Goal: Information Seeking & Learning: Get advice/opinions

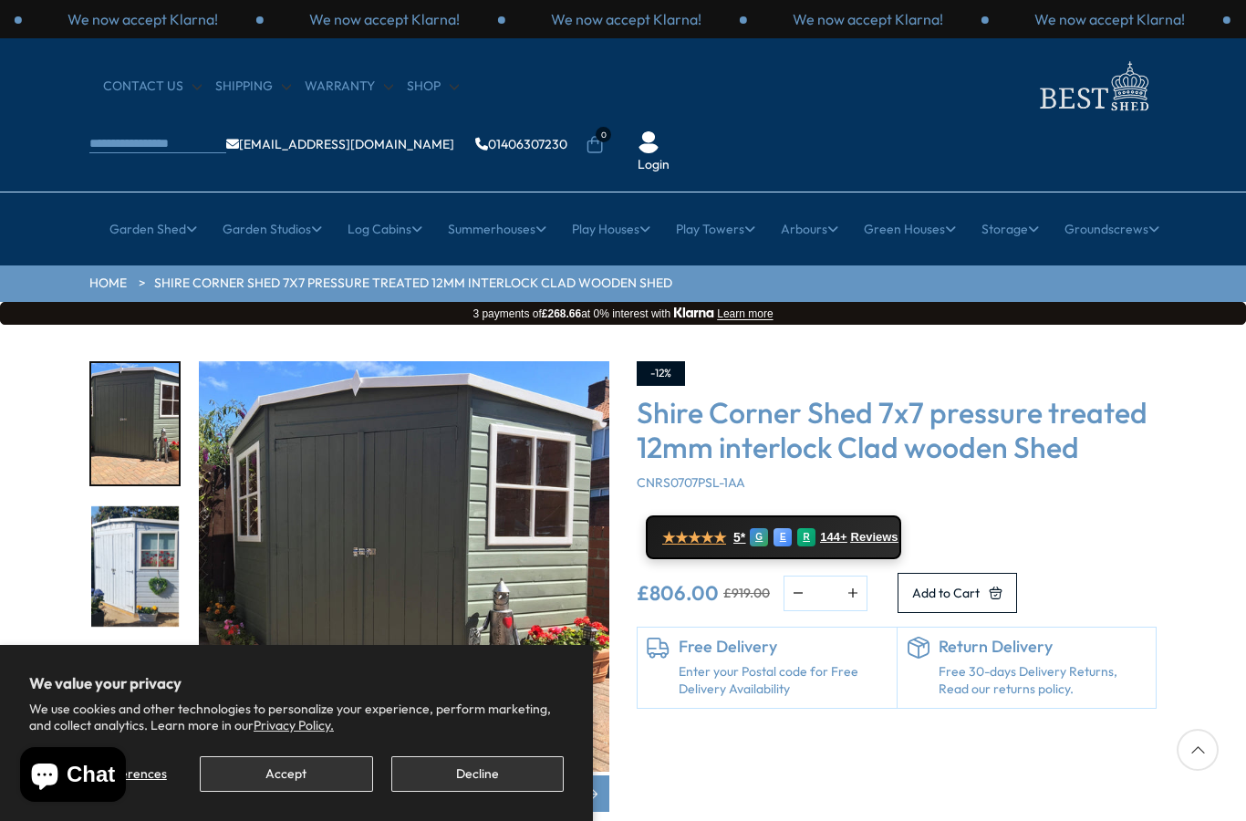
click at [442, 775] on button "Decline" at bounding box center [477, 774] width 172 height 36
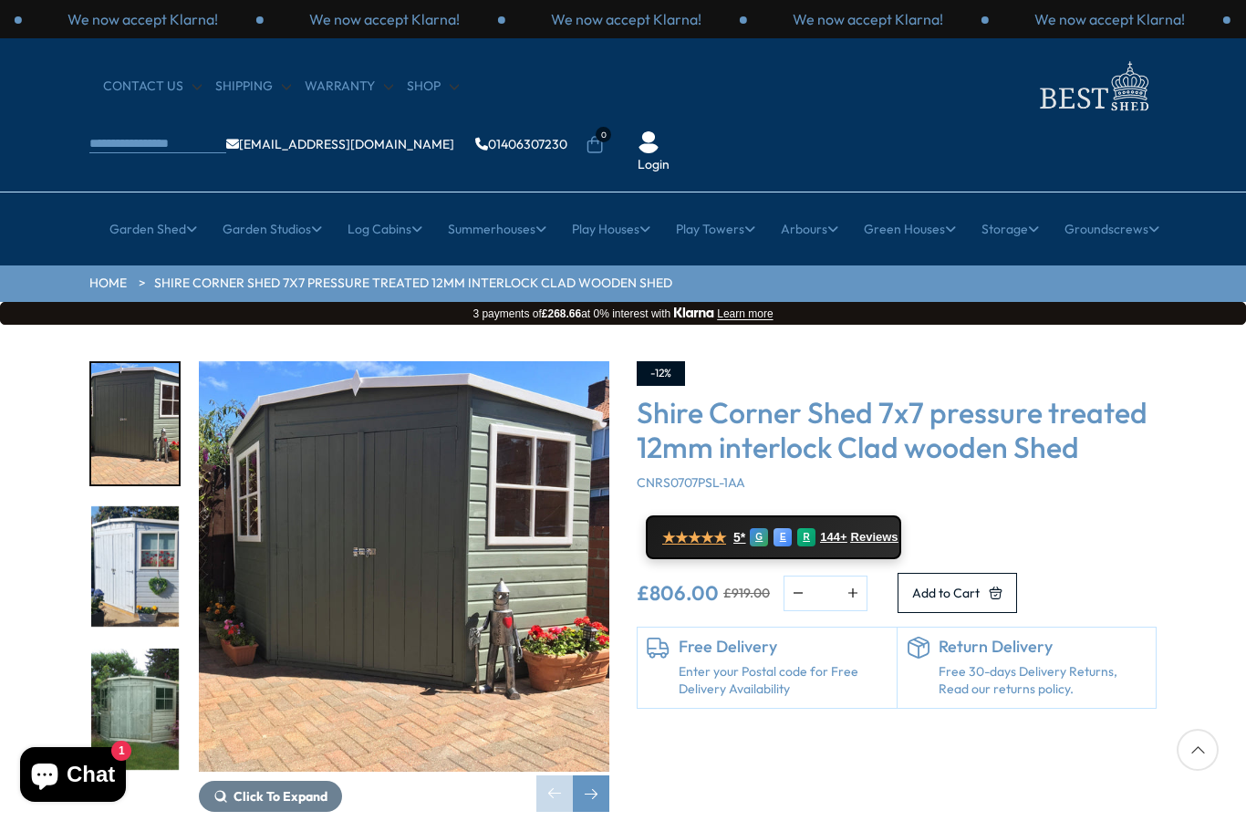
click at [120, 648] on img "3 / 8" at bounding box center [135, 708] width 88 height 121
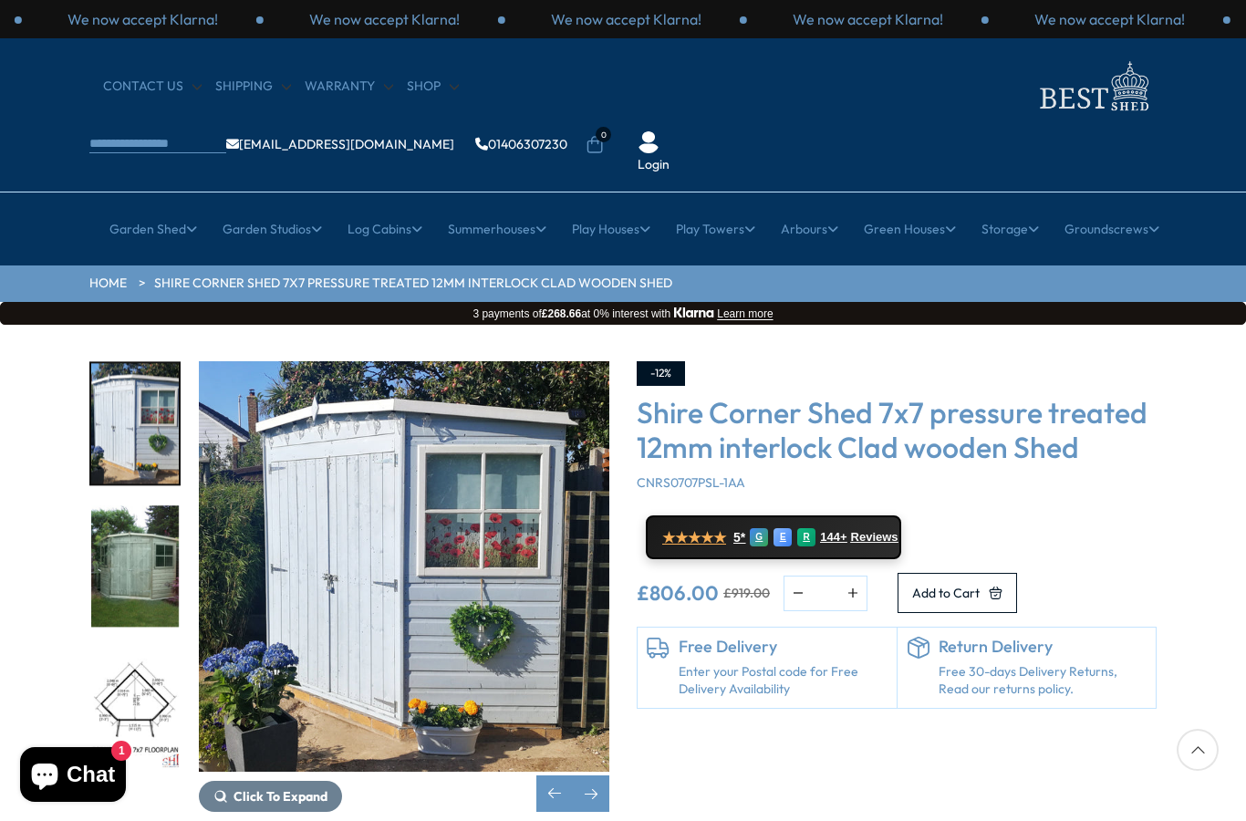
click at [116, 648] on img "4 / 8" at bounding box center [135, 708] width 88 height 121
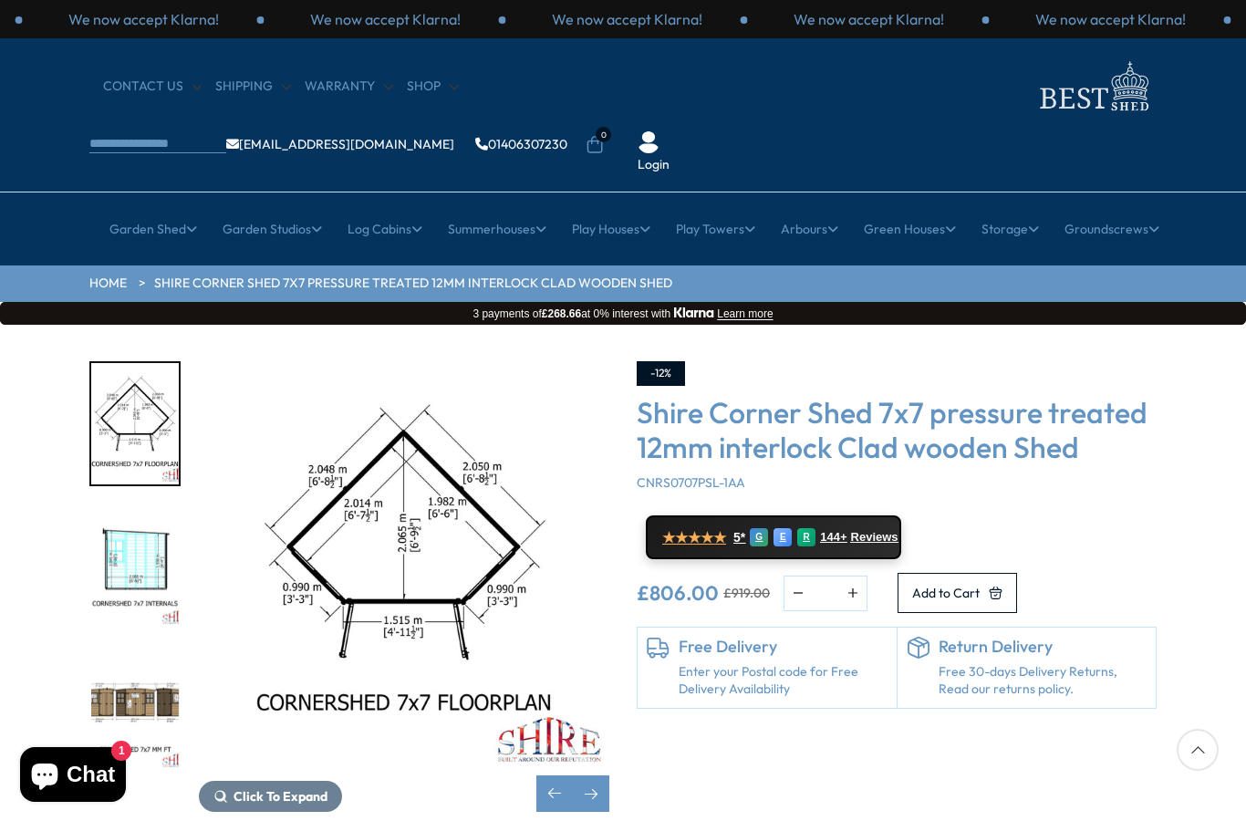
click at [102, 513] on img "5 / 8" at bounding box center [135, 566] width 88 height 121
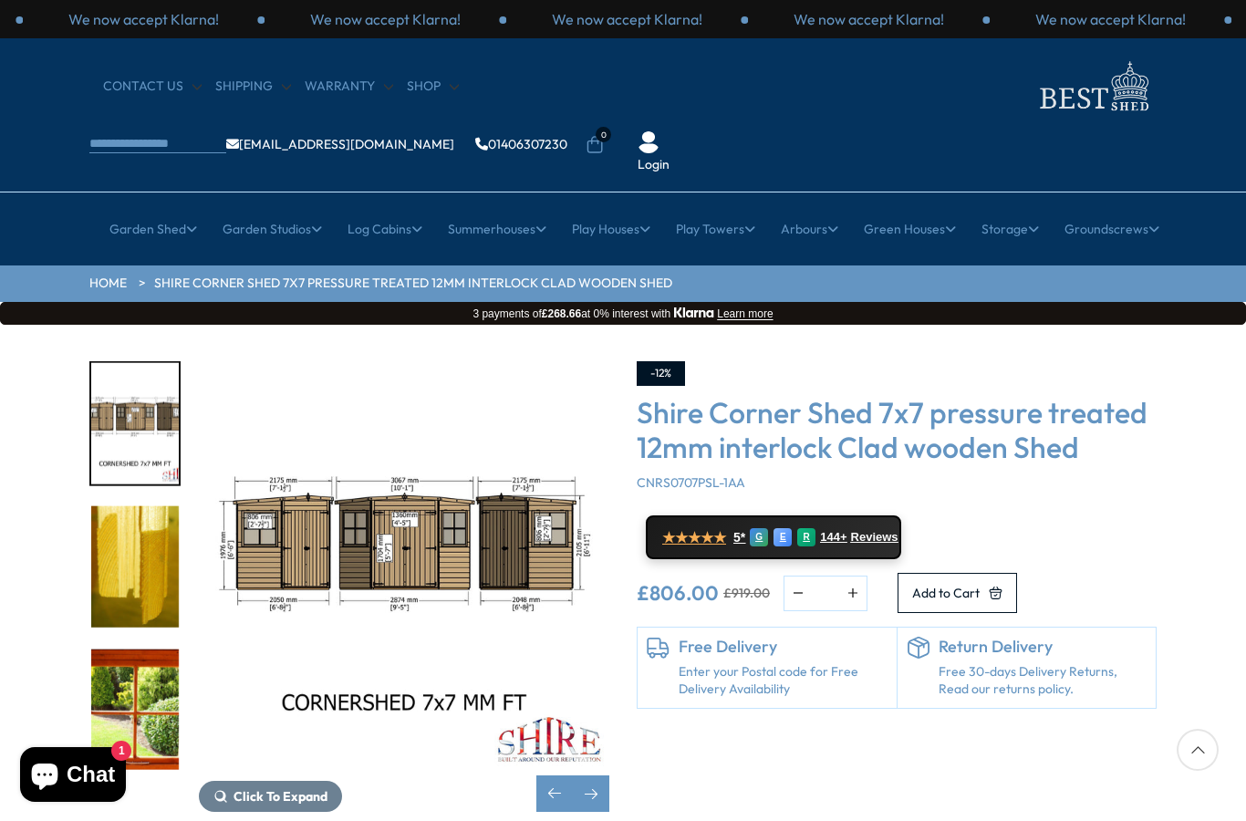
click at [122, 639] on div at bounding box center [134, 218] width 91 height 1143
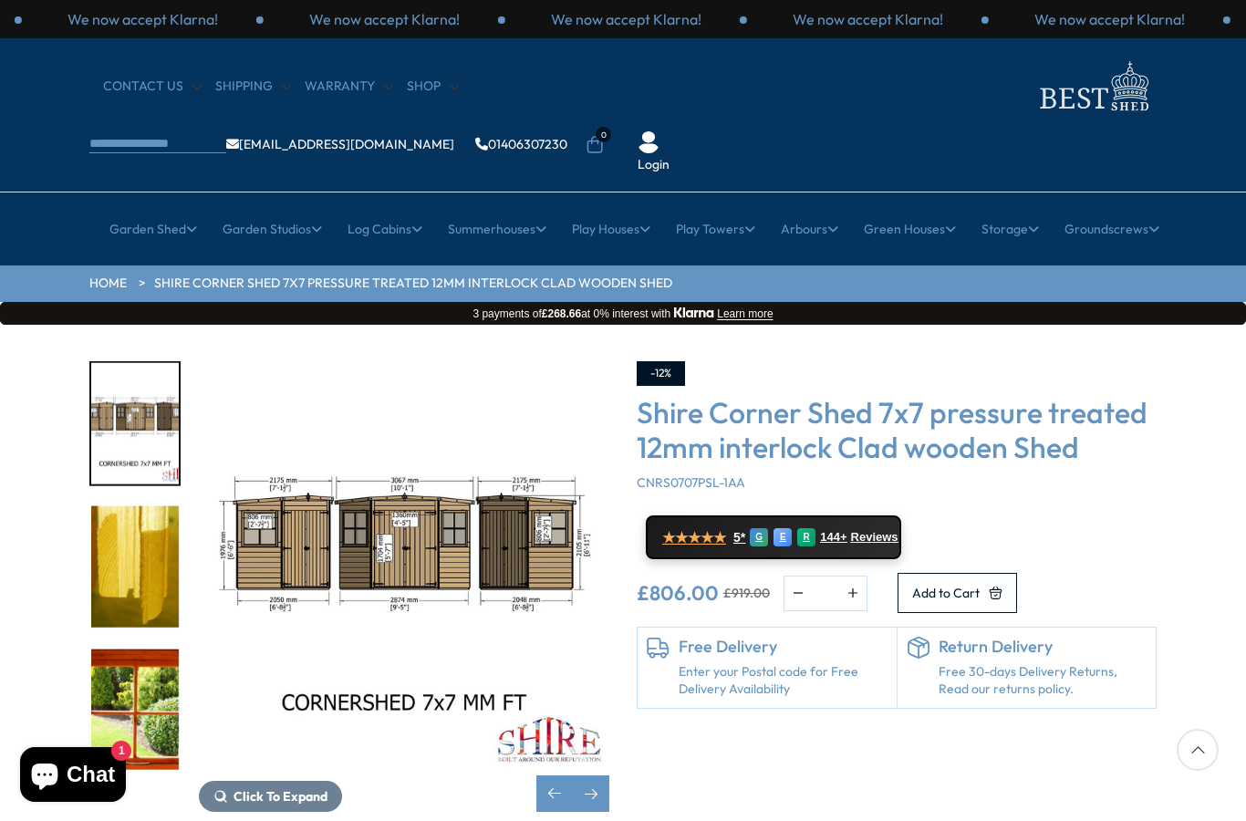
click at [109, 540] on img "7 / 8" at bounding box center [135, 566] width 88 height 121
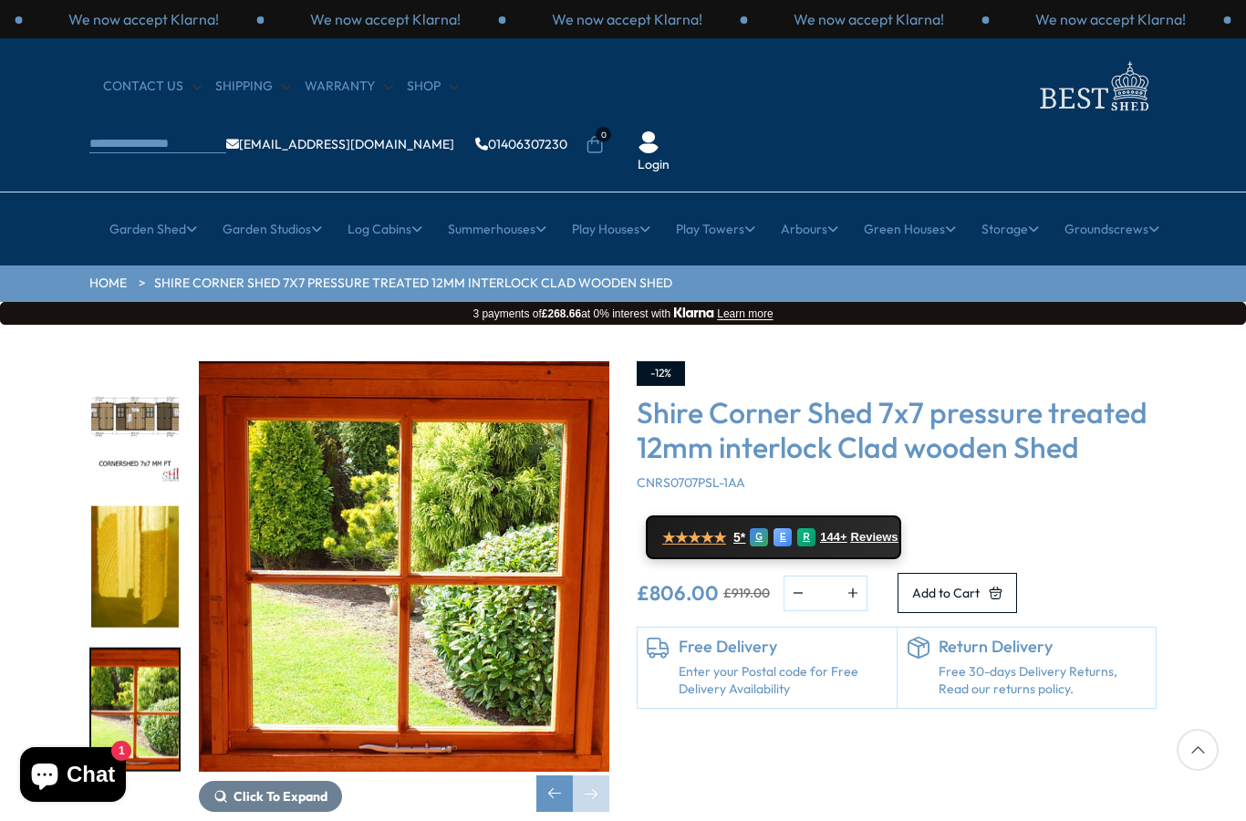
click at [113, 658] on img "8 / 8" at bounding box center [135, 708] width 88 height 121
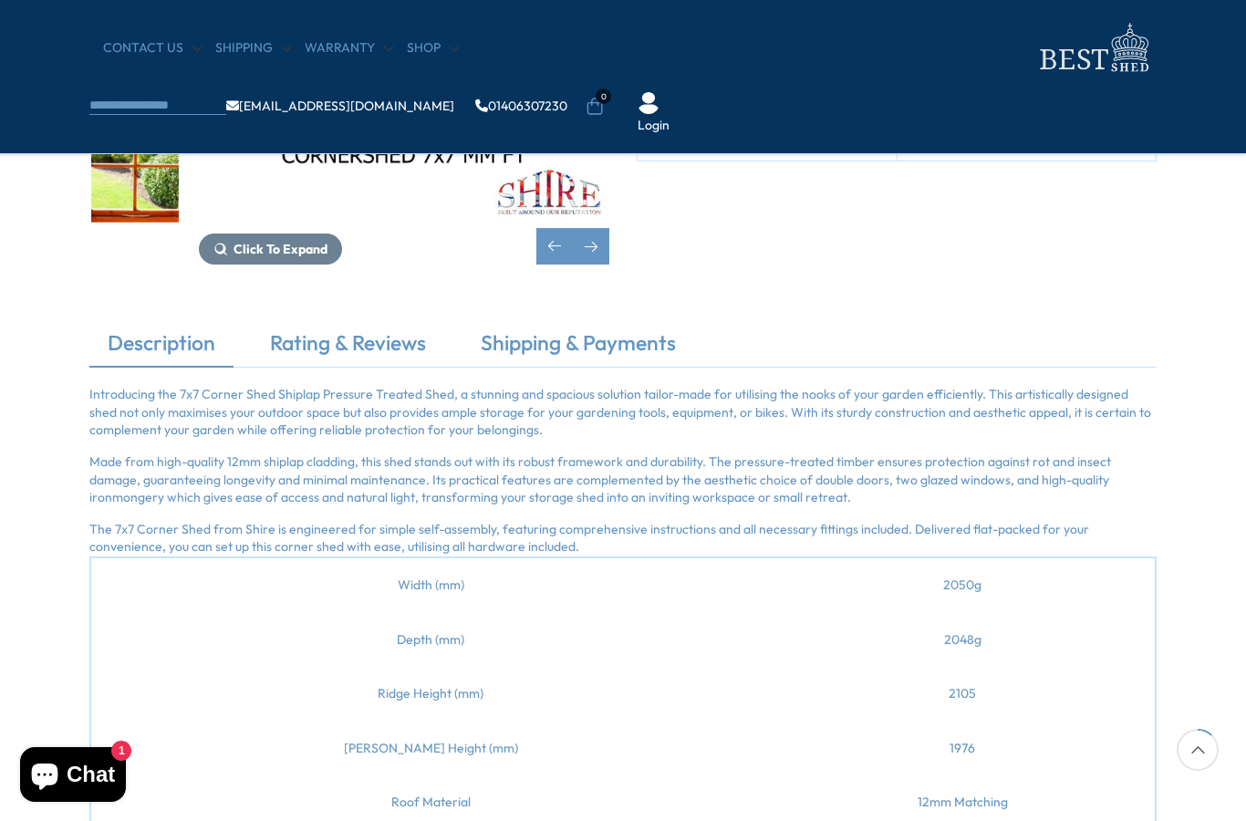
scroll to position [394, 0]
click at [287, 349] on link "Rating & Reviews" at bounding box center [348, 346] width 192 height 38
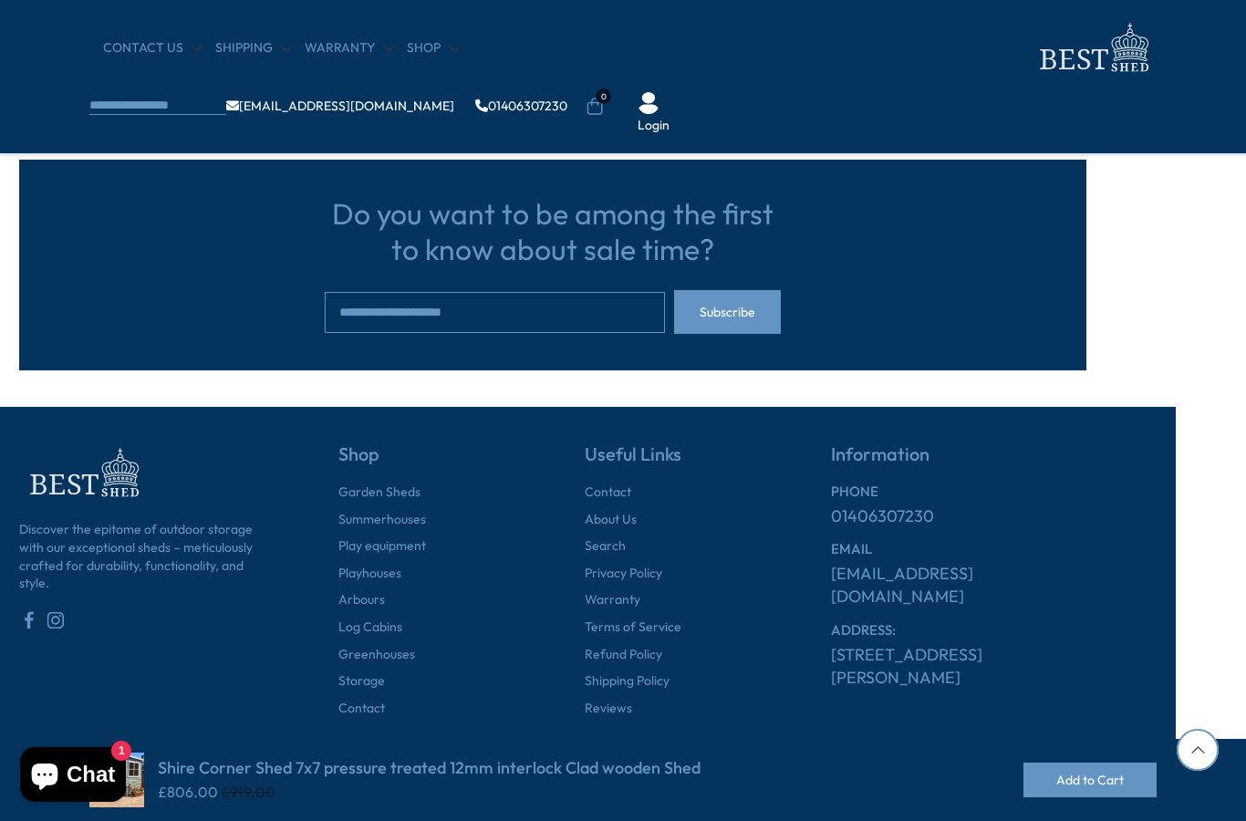
scroll to position [3348, 69]
click at [606, 699] on link "Reviews" at bounding box center [608, 708] width 47 height 18
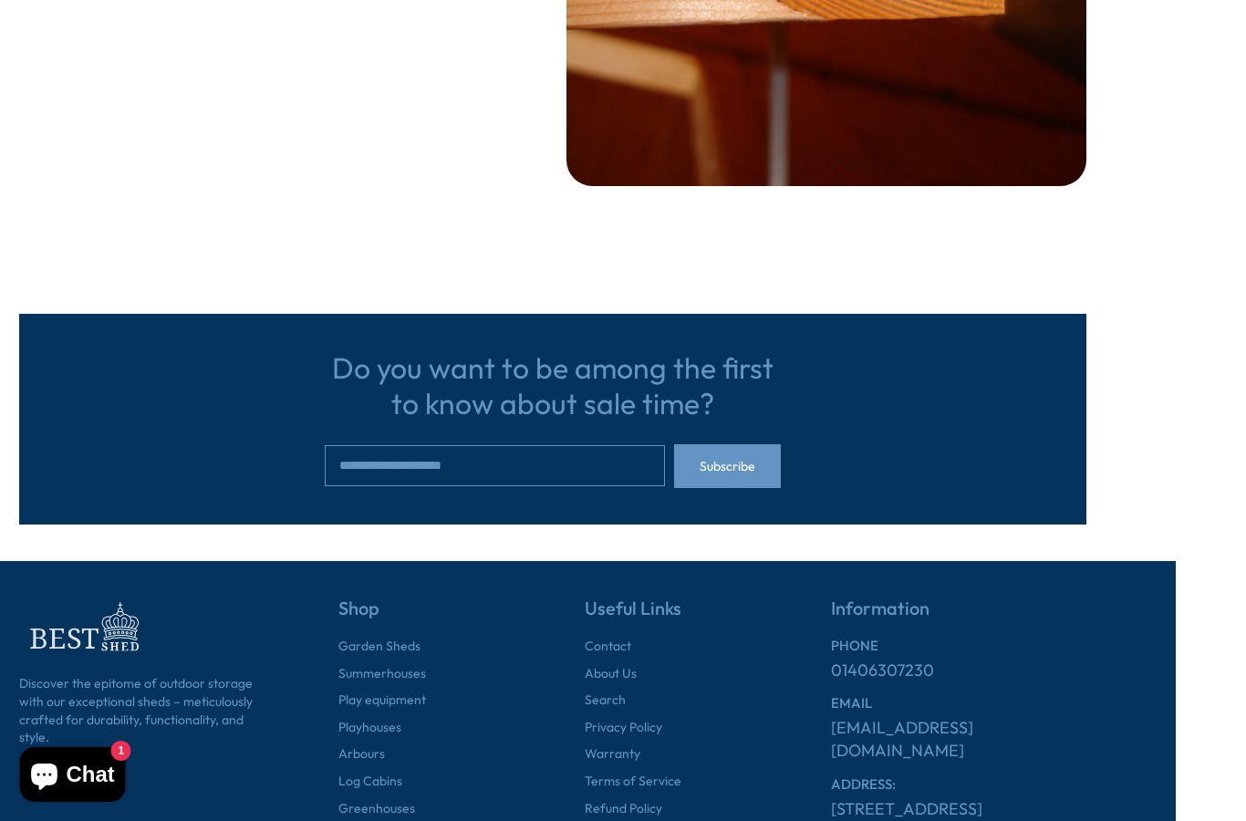
scroll to position [3348, 70]
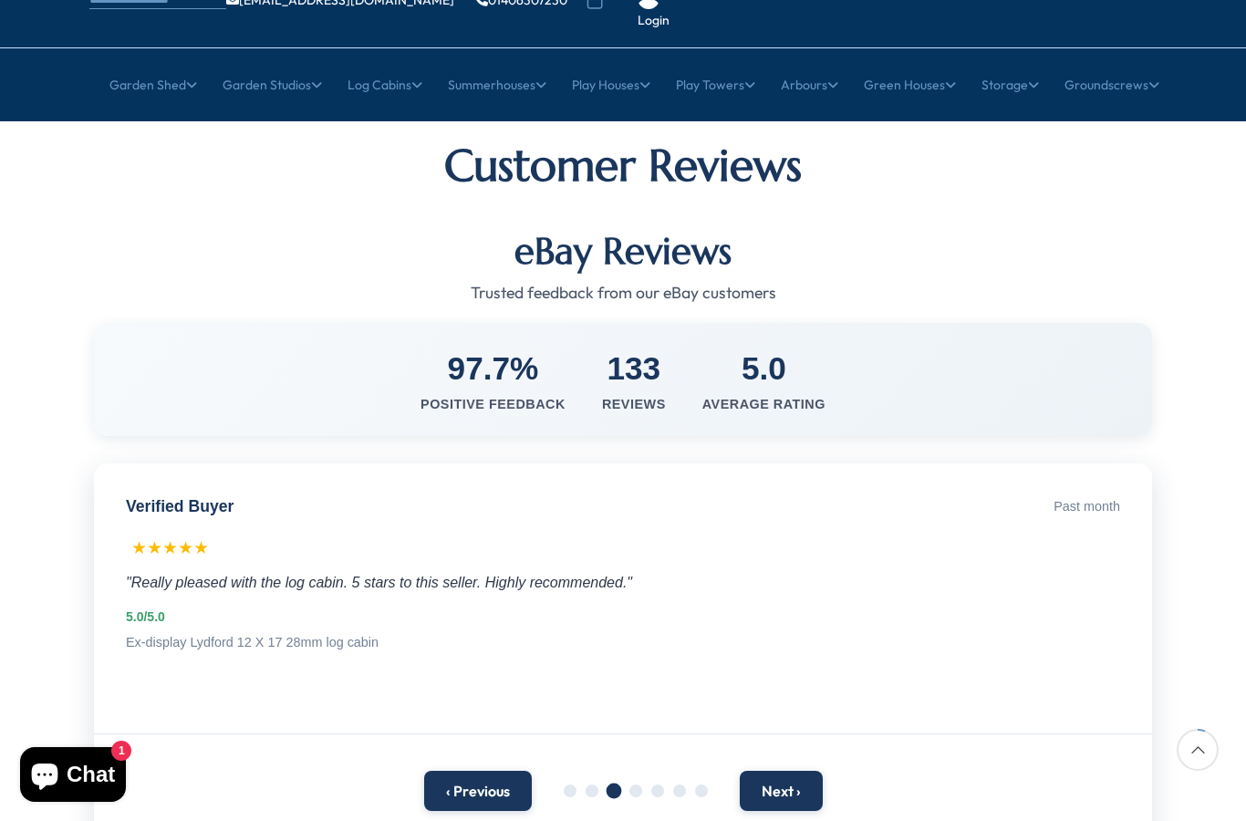
scroll to position [147, 0]
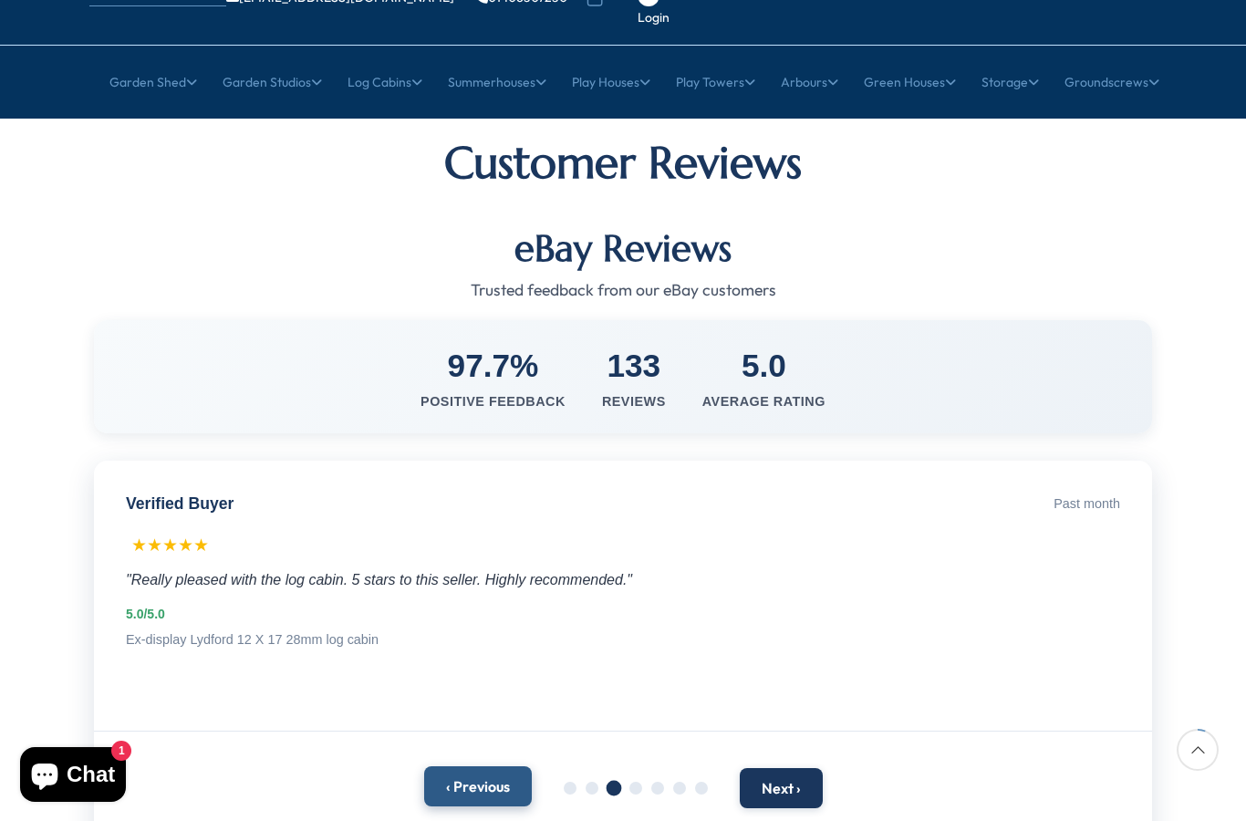
click at [476, 766] on button "‹ Previous" at bounding box center [478, 786] width 108 height 40
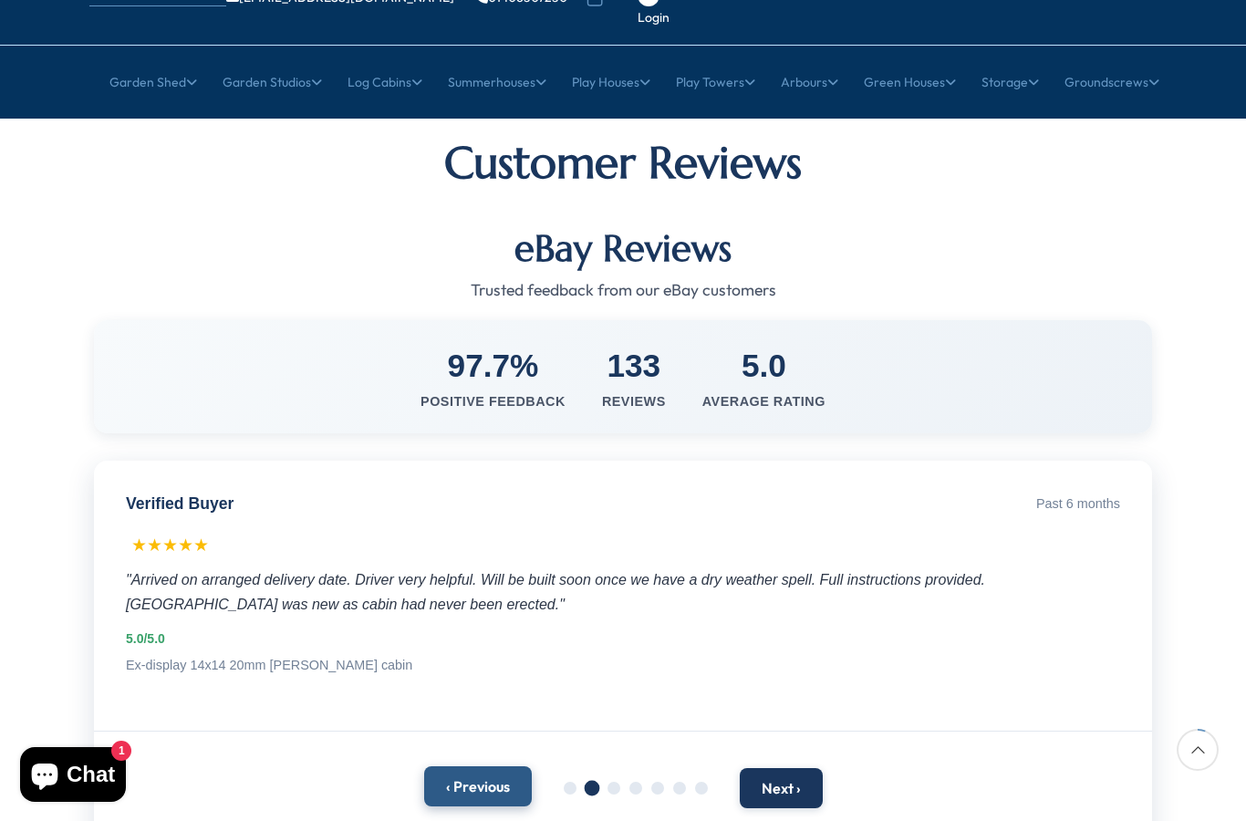
click at [472, 766] on button "‹ Previous" at bounding box center [478, 786] width 108 height 40
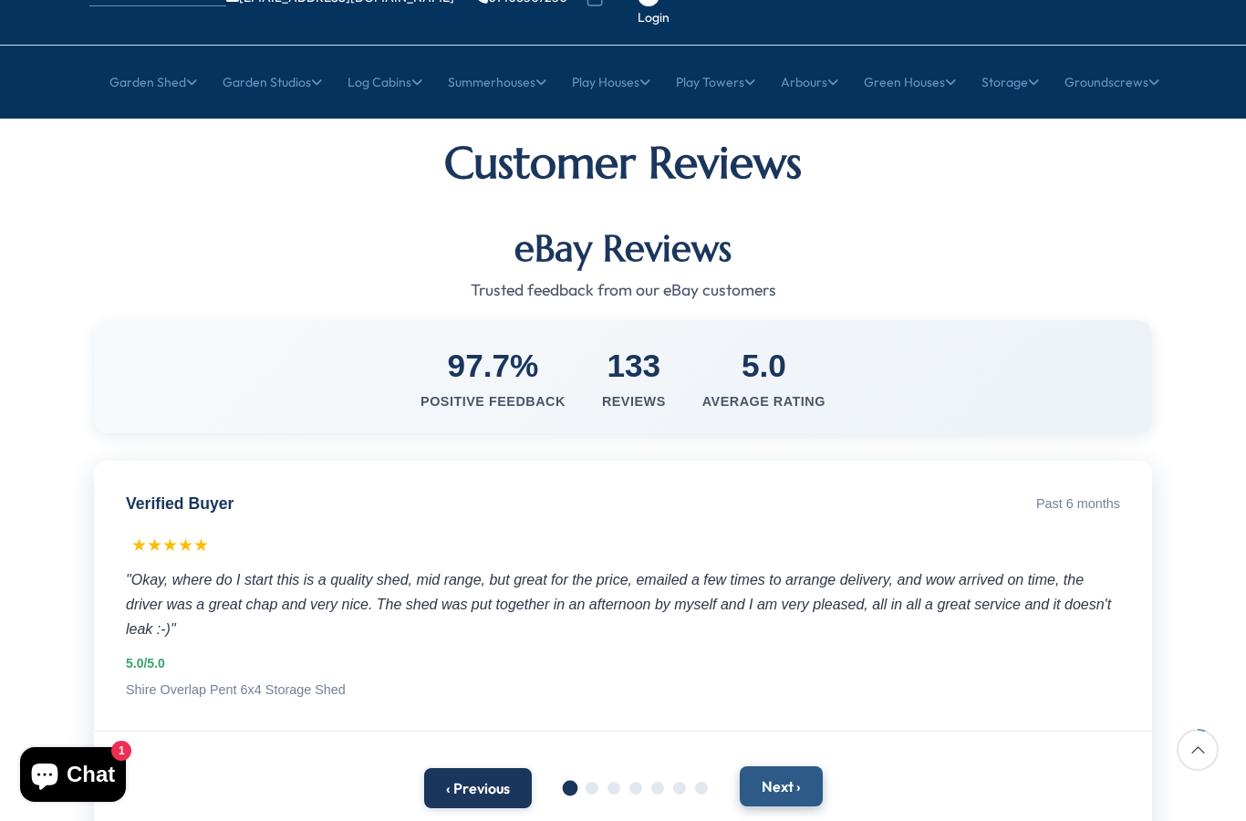
click at [796, 766] on button "Next ›" at bounding box center [780, 786] width 83 height 40
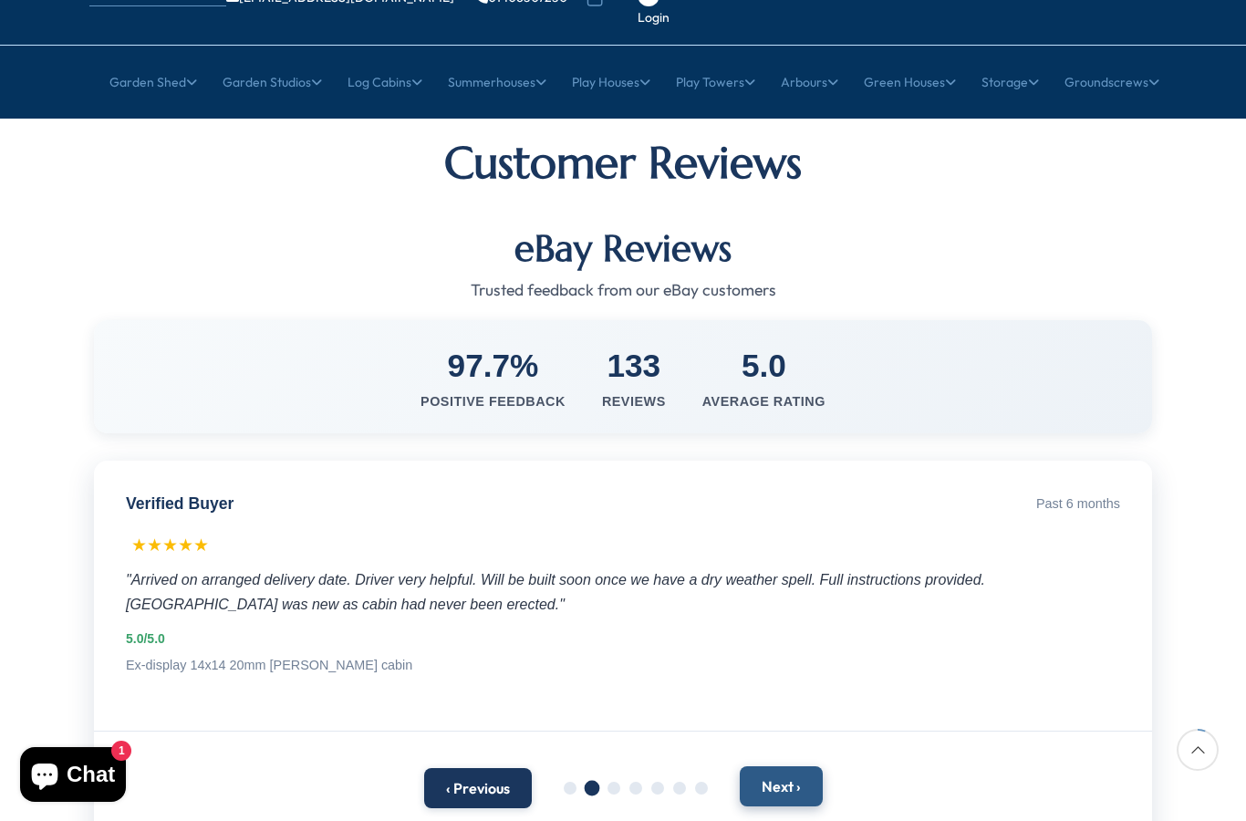
click at [790, 766] on button "Next ›" at bounding box center [780, 786] width 83 height 40
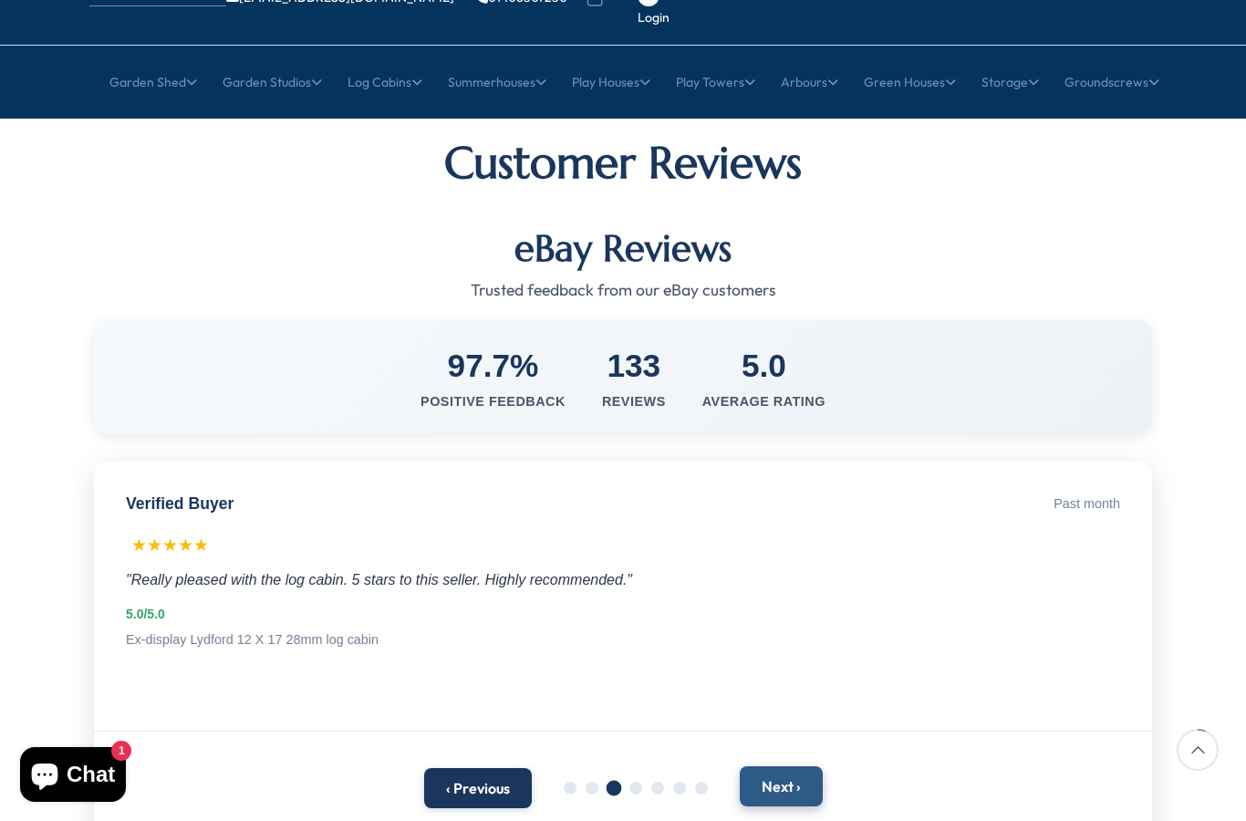
click at [784, 766] on button "Next ›" at bounding box center [780, 786] width 83 height 40
click at [806, 766] on button "Next ›" at bounding box center [780, 786] width 83 height 40
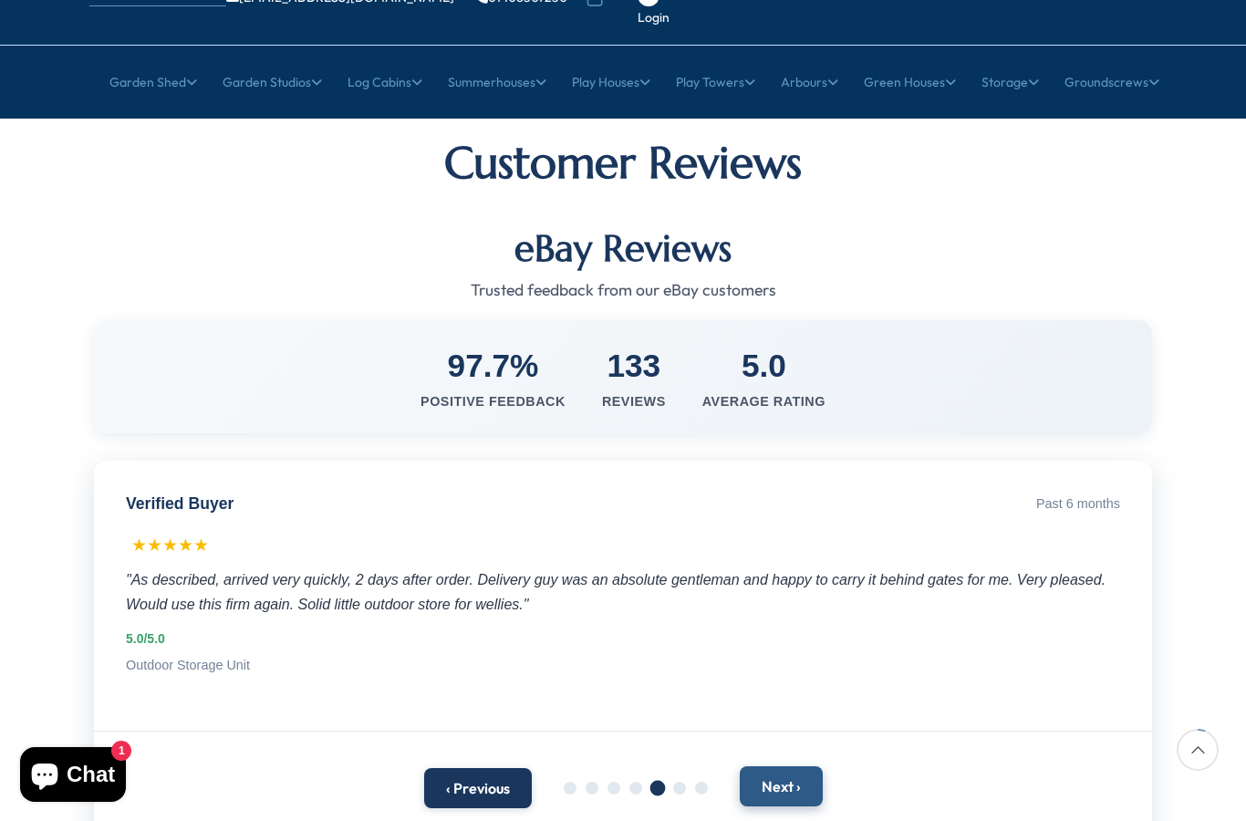
click at [802, 766] on button "Next ›" at bounding box center [780, 786] width 83 height 40
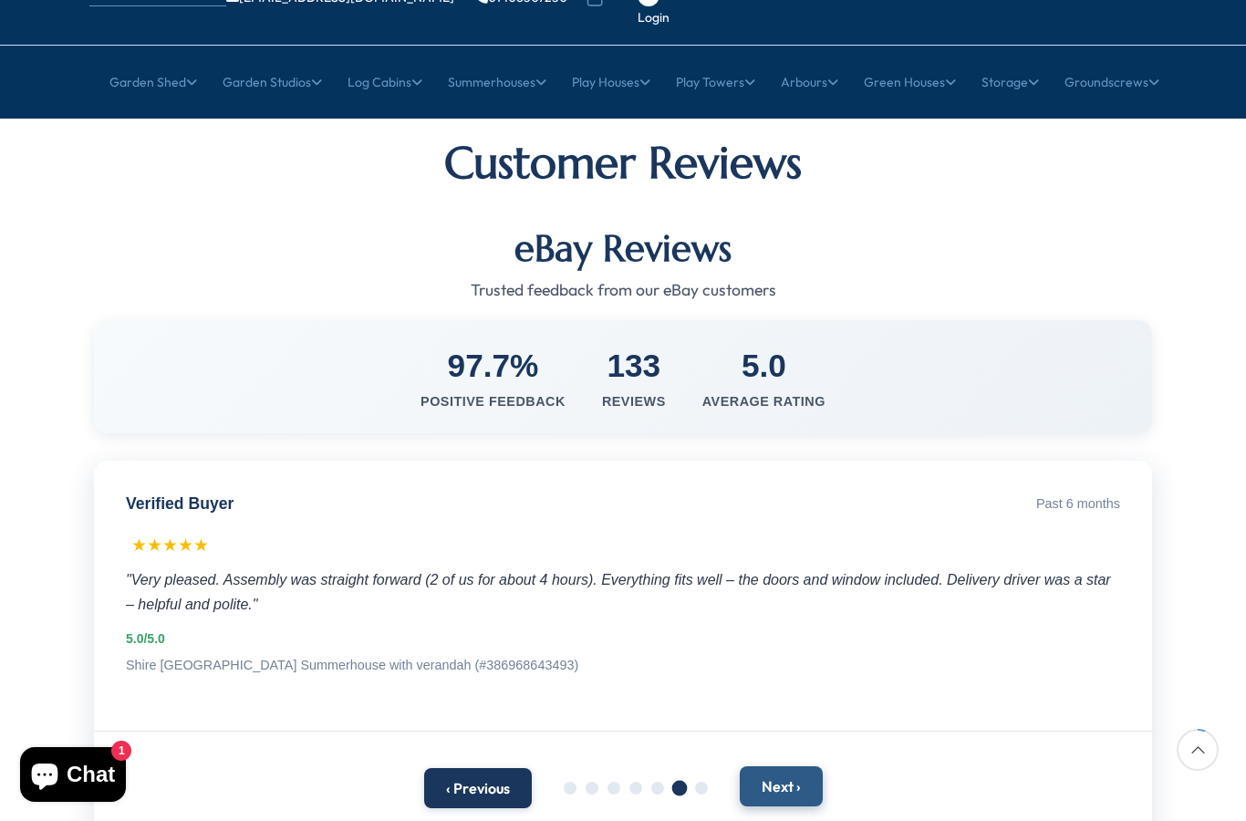
click at [783, 766] on button "Next ›" at bounding box center [780, 786] width 83 height 40
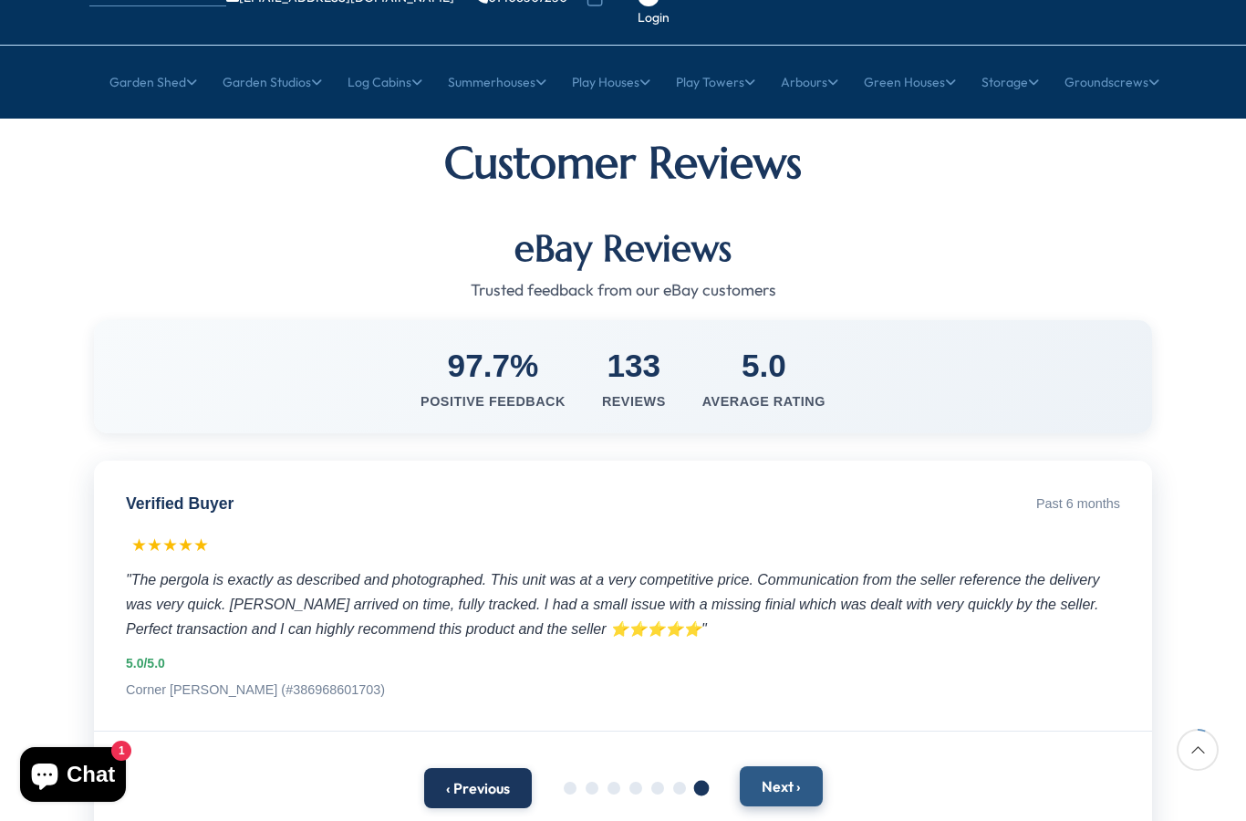
click at [780, 766] on button "Next ›" at bounding box center [780, 786] width 83 height 40
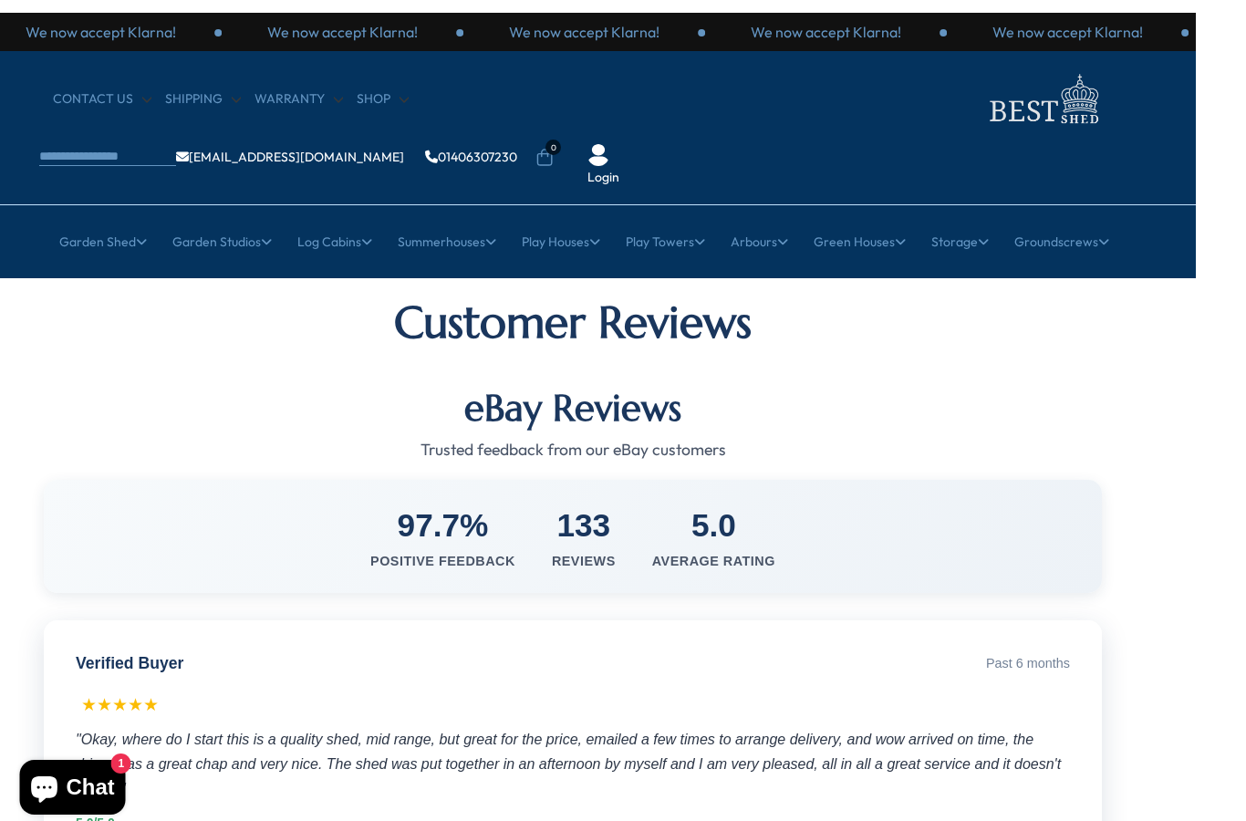
scroll to position [0, 57]
